Goal: Task Accomplishment & Management: Use online tool/utility

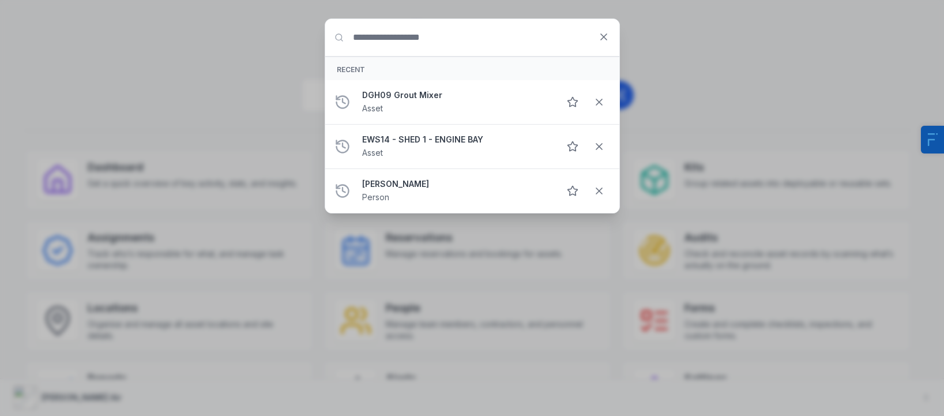
click at [167, 82] on div "Search for anything Recent DGH09 Grout Mixer Asset EWS14 - SHED 1 - ENGINE BAY …" at bounding box center [472, 208] width 944 height 416
click at [600, 39] on icon at bounding box center [604, 37] width 12 height 12
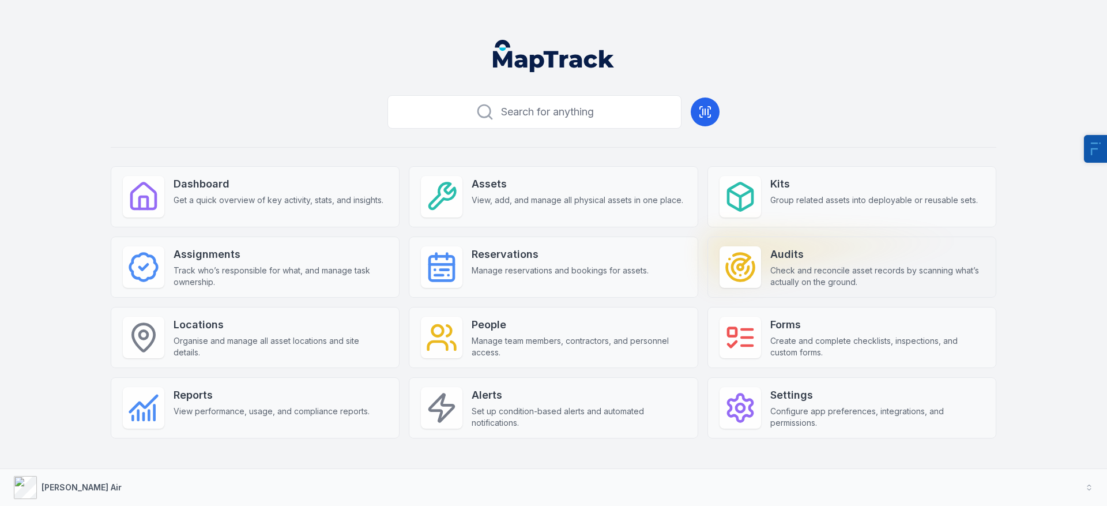
click at [826, 277] on span "Check and reconcile asset records by scanning what’s actually on the ground." at bounding box center [877, 276] width 214 height 23
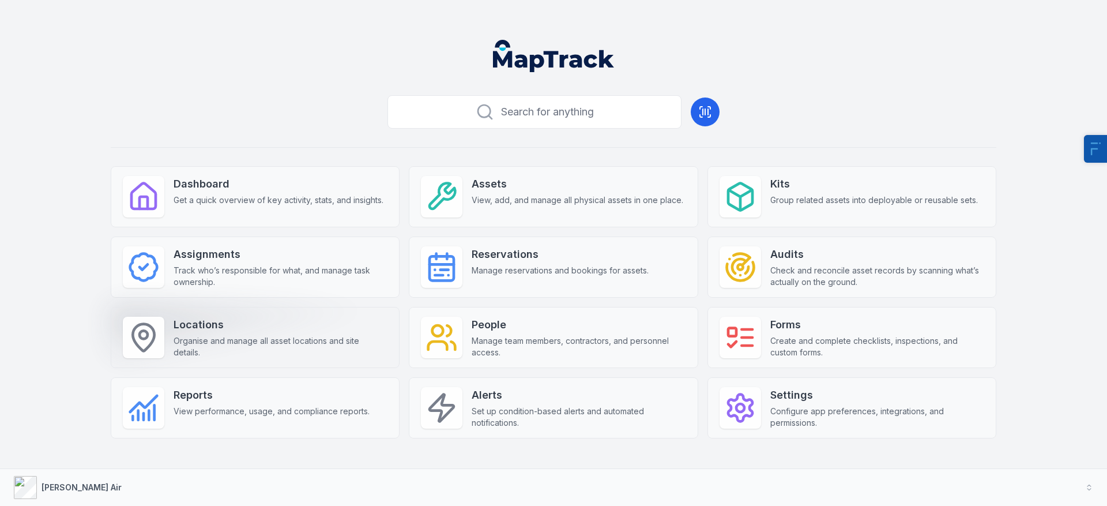
click at [270, 345] on span "Organise and manage all asset locations and site details." at bounding box center [281, 346] width 214 height 23
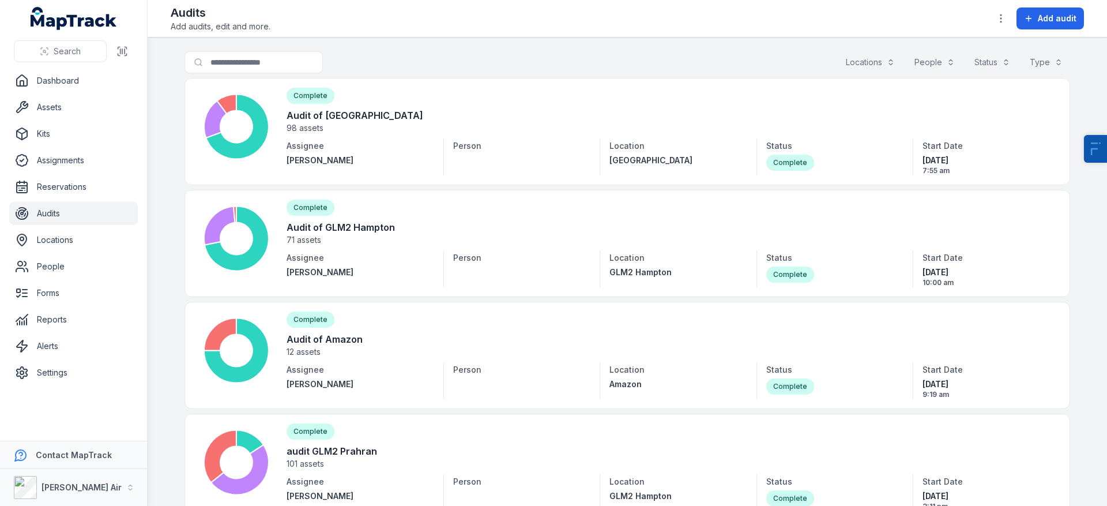
click at [566, 27] on div "Audits Add audits, edit and more. Add audit" at bounding box center [627, 19] width 913 height 28
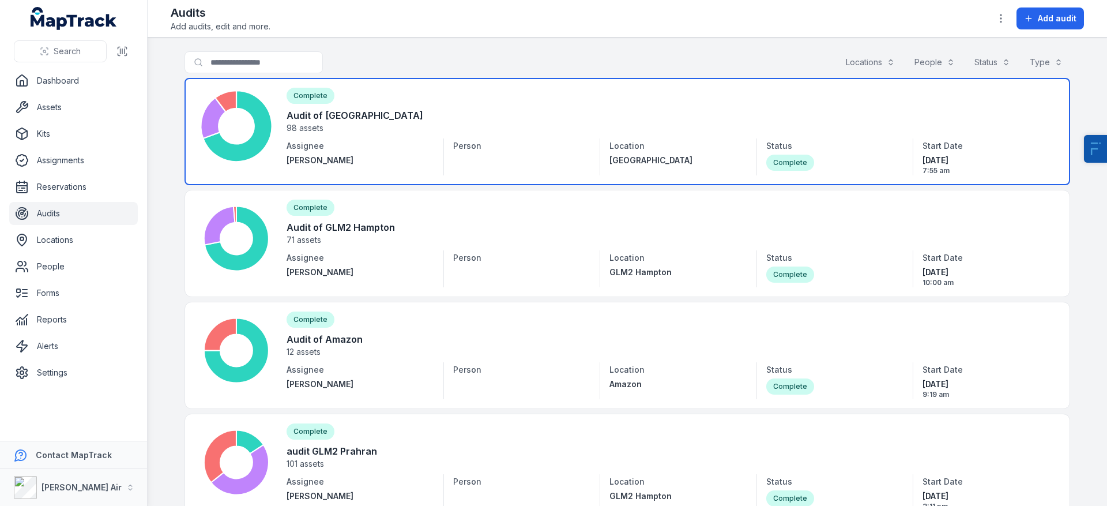
click at [477, 112] on link at bounding box center [628, 131] width 886 height 107
